Goal: Information Seeking & Learning: Learn about a topic

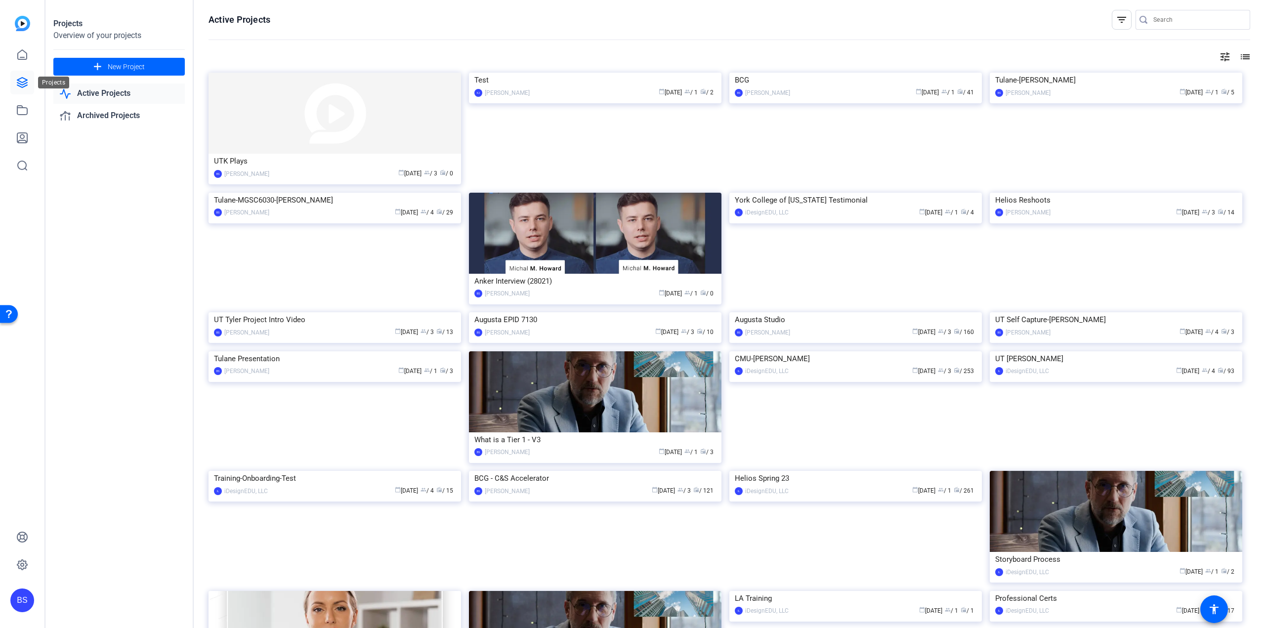
click at [19, 84] on icon at bounding box center [22, 83] width 10 height 10
click at [27, 55] on icon at bounding box center [22, 55] width 12 height 12
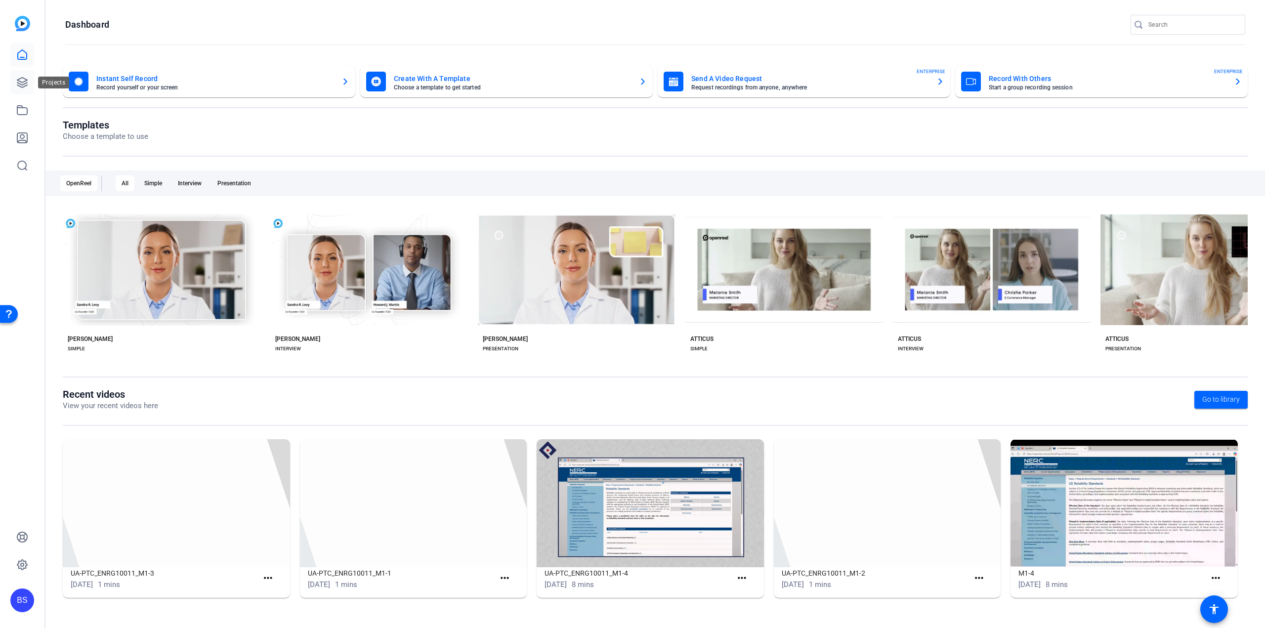
click at [19, 80] on icon at bounding box center [22, 83] width 12 height 12
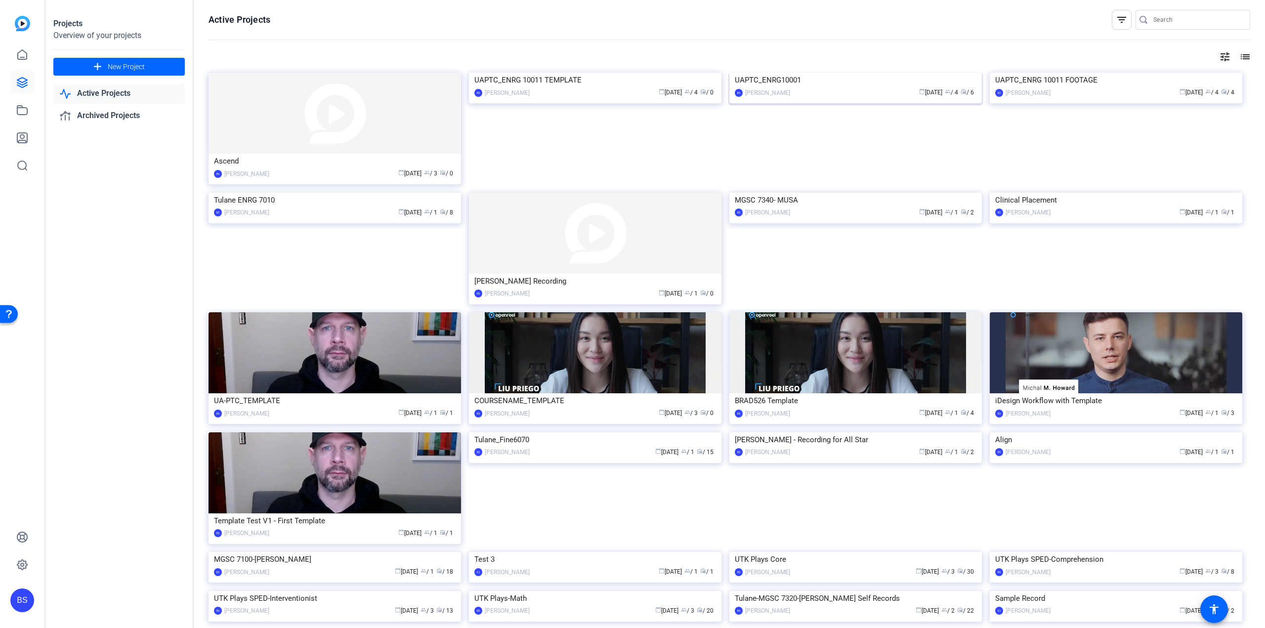
click at [763, 87] on div "UAPTC_ENRG10001" at bounding box center [856, 80] width 242 height 15
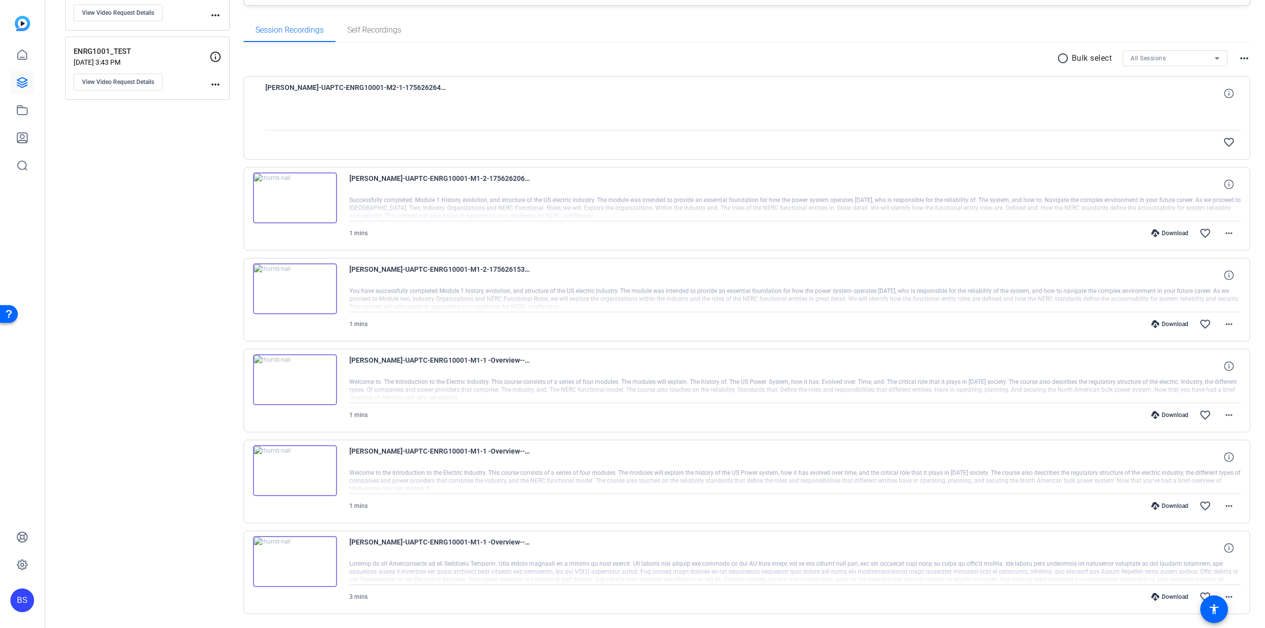
scroll to position [686, 0]
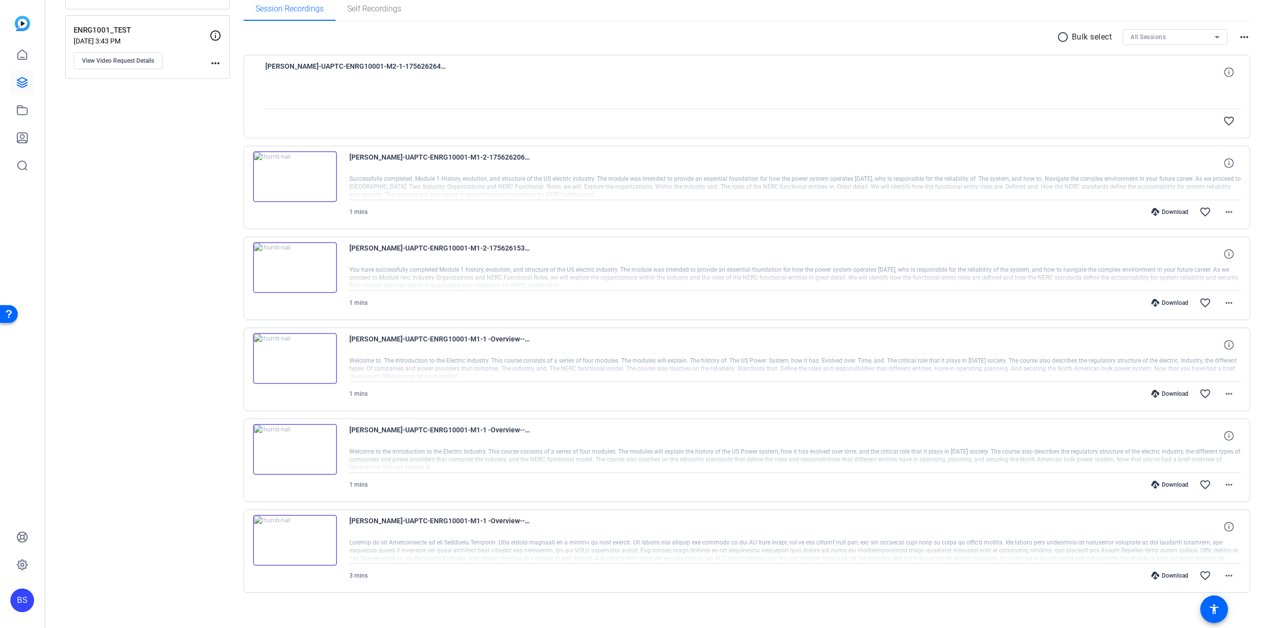
click at [301, 533] on img at bounding box center [295, 540] width 84 height 51
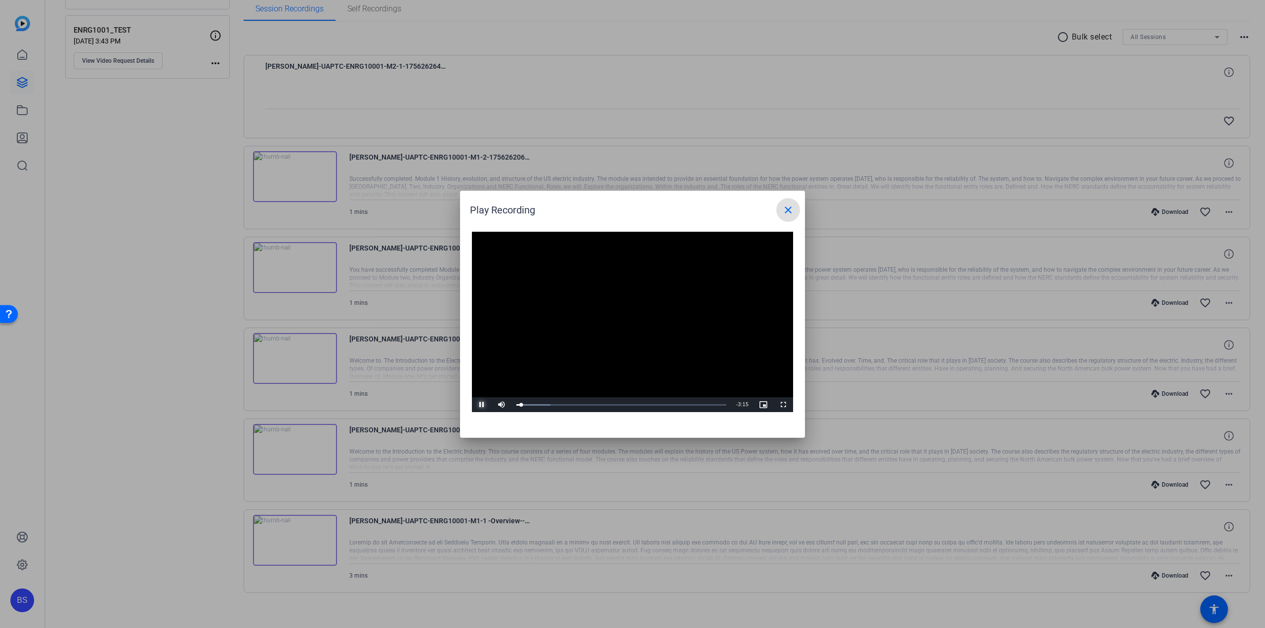
click at [486, 405] on span "Video Player" at bounding box center [482, 405] width 20 height 0
click at [481, 405] on span "Video Player" at bounding box center [482, 405] width 20 height 0
click at [788, 205] on mat-icon "close" at bounding box center [788, 210] width 12 height 12
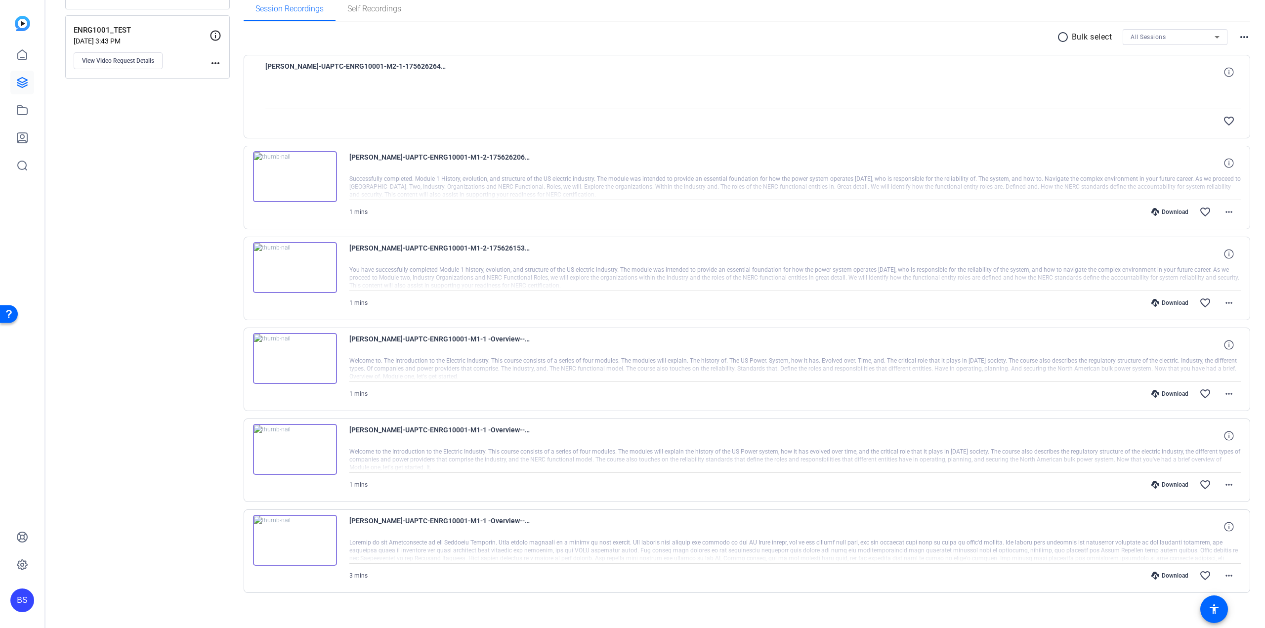
click at [290, 437] on img at bounding box center [295, 449] width 84 height 51
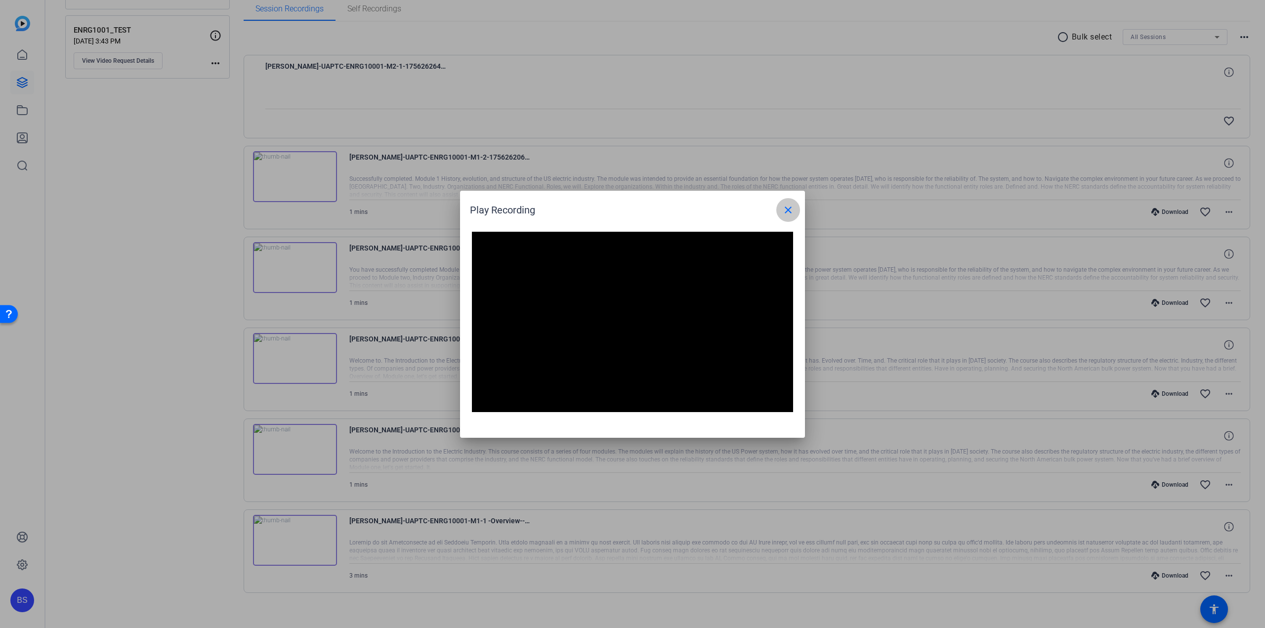
click at [789, 211] on mat-icon "close" at bounding box center [788, 210] width 12 height 12
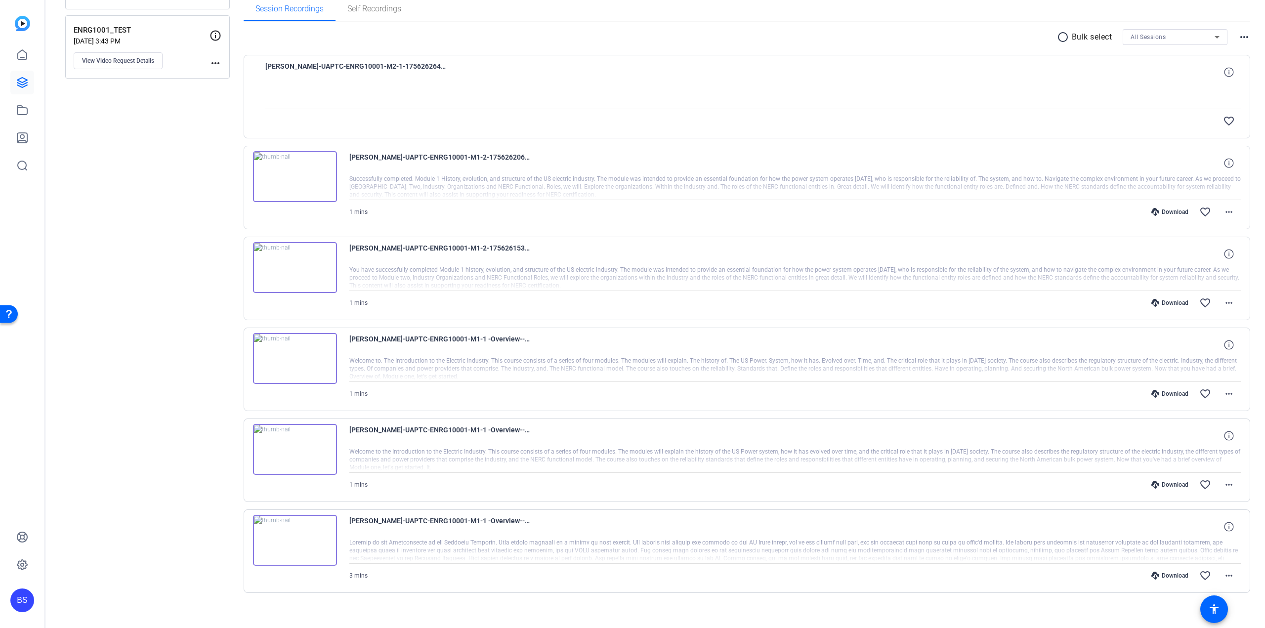
click at [298, 346] on img at bounding box center [295, 358] width 84 height 51
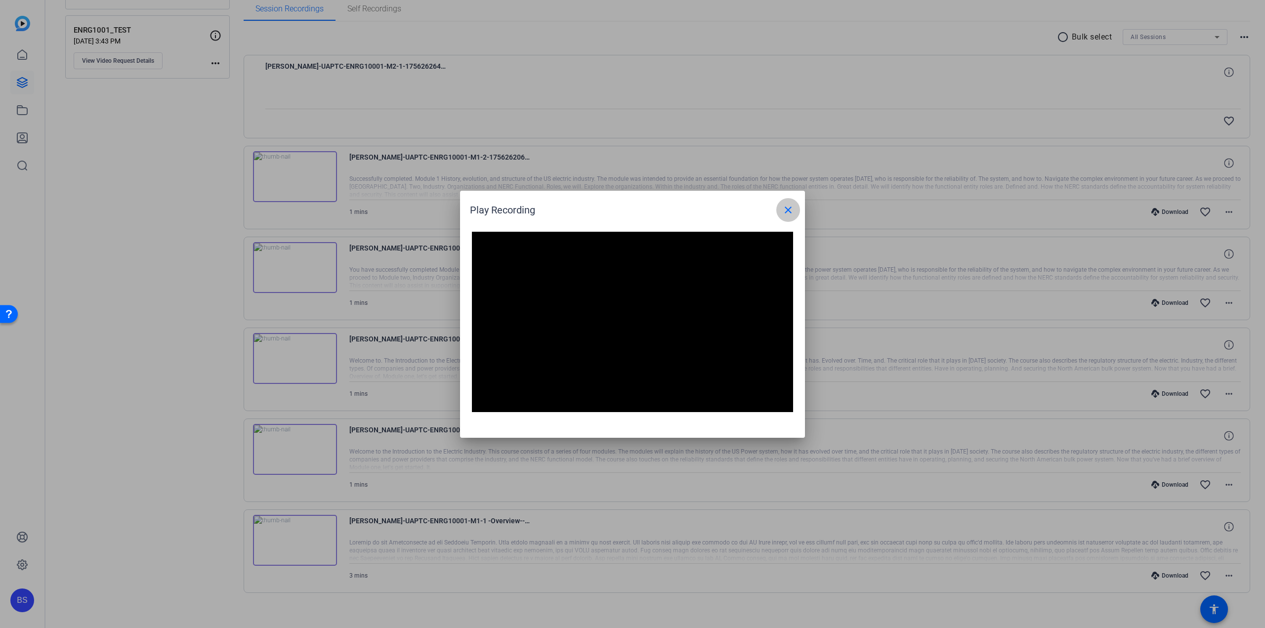
click at [789, 208] on mat-icon "close" at bounding box center [788, 210] width 12 height 12
